Goal: Information Seeking & Learning: Learn about a topic

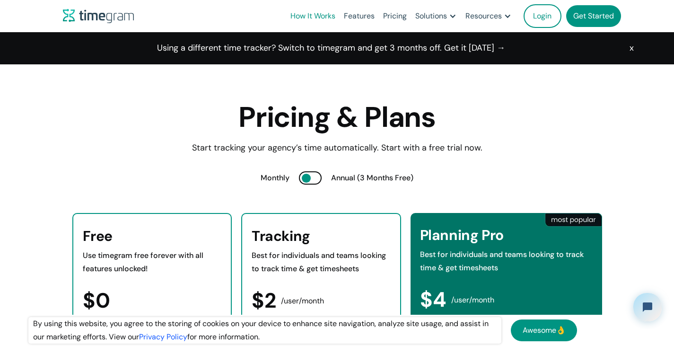
click at [321, 12] on link "How It Works" at bounding box center [312, 16] width 53 height 32
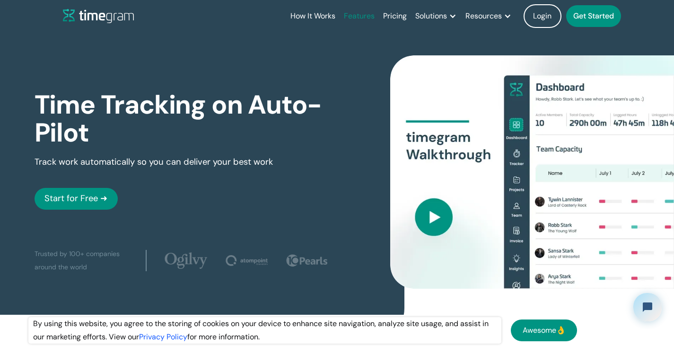
click at [369, 19] on link "Features" at bounding box center [359, 16] width 39 height 32
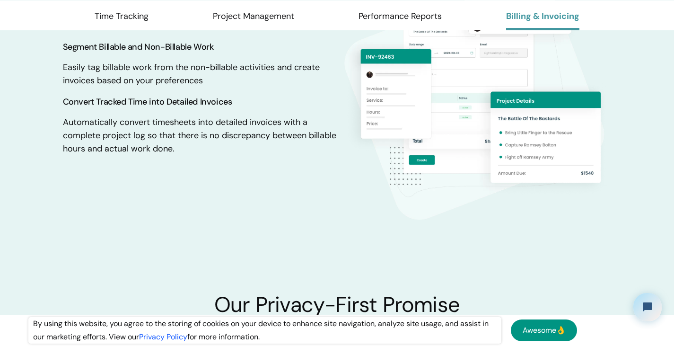
scroll to position [1964, 0]
